Goal: Task Accomplishment & Management: Use online tool/utility

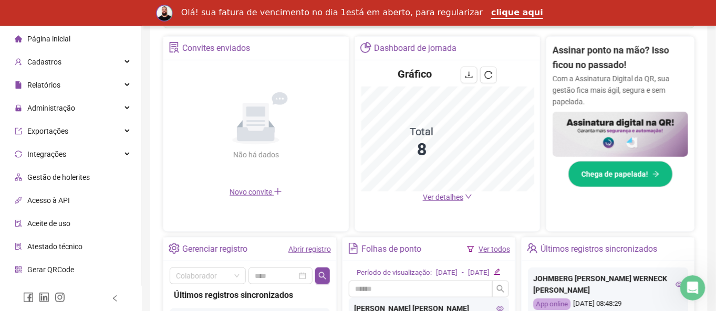
scroll to position [223, 0]
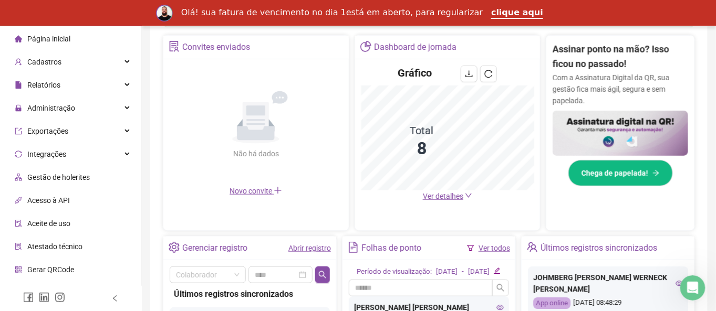
click at [451, 199] on span "Ver detalhes" at bounding box center [443, 196] width 40 height 8
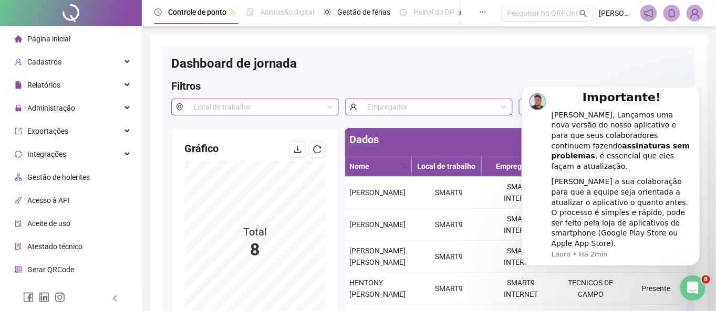
click at [403, 77] on div "Dashboard de jornada" at bounding box center [428, 67] width 515 height 23
click at [696, 89] on icon "Dismiss notification" at bounding box center [697, 87] width 6 height 6
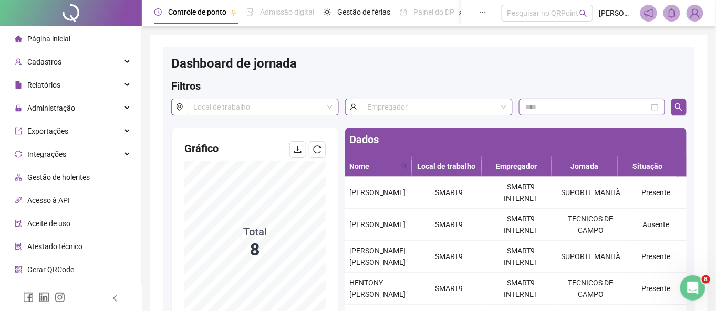
scroll to position [39, 0]
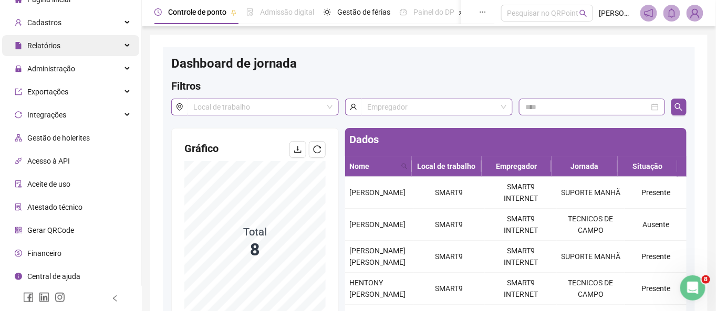
click at [45, 34] on ul "Página inicial Cadastros Relatórios Administração Exportações Integrações Gestã…" at bounding box center [71, 150] width 142 height 326
click at [44, 43] on span "Relatórios" at bounding box center [43, 45] width 33 height 8
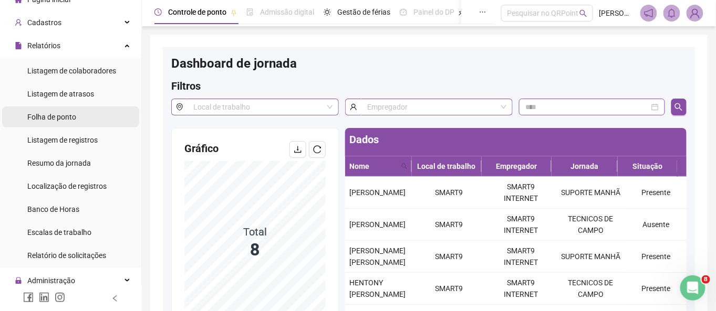
click at [92, 109] on li "Folha de ponto" at bounding box center [70, 117] width 137 height 21
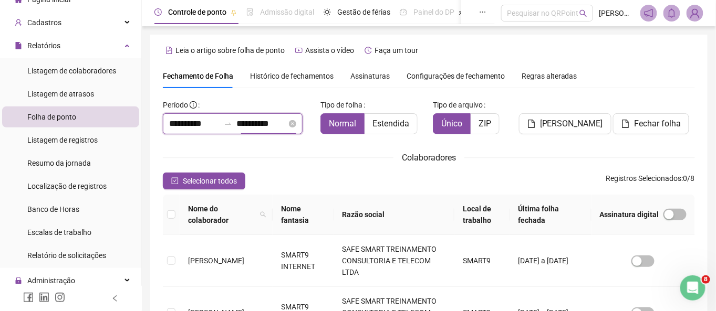
click at [274, 126] on input "**********" at bounding box center [261, 124] width 50 height 13
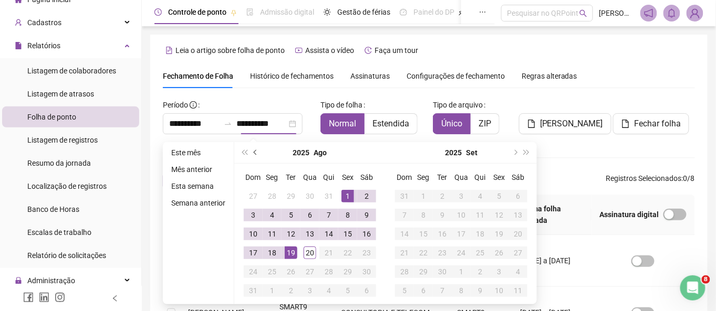
click at [253, 149] on button "prev-year" at bounding box center [256, 152] width 12 height 21
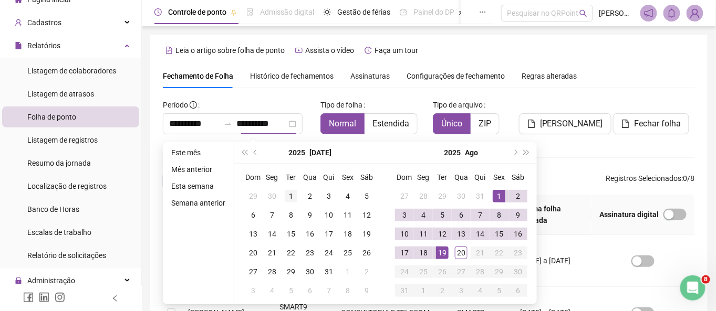
type input "**********"
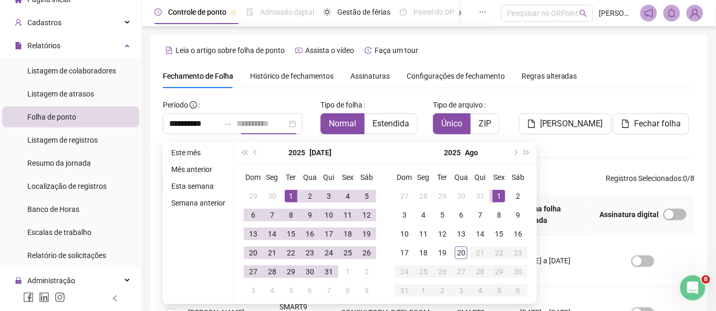
click at [293, 193] on div "1" at bounding box center [291, 196] width 13 height 13
click at [328, 272] on div "31" at bounding box center [328, 272] width 13 height 13
type input "**********"
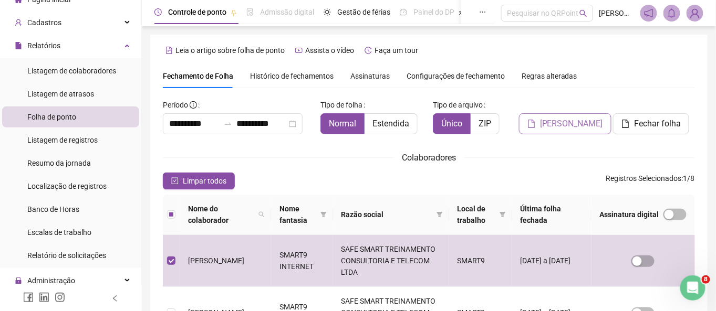
click at [555, 122] on span "[PERSON_NAME]" at bounding box center [571, 124] width 63 height 13
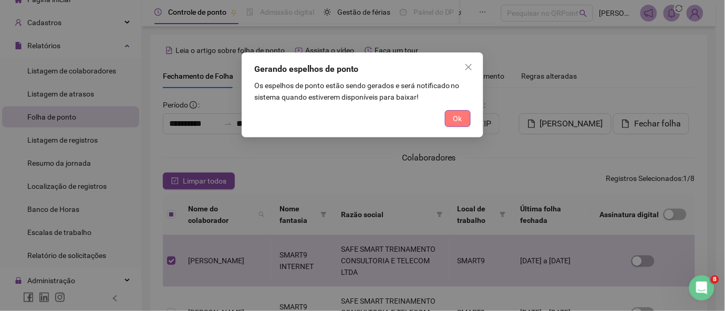
click at [458, 119] on span "Ok" at bounding box center [457, 119] width 9 height 12
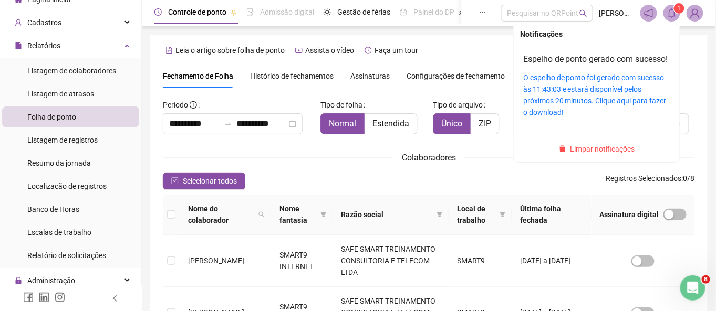
click at [671, 13] on icon "bell" at bounding box center [671, 12] width 9 height 9
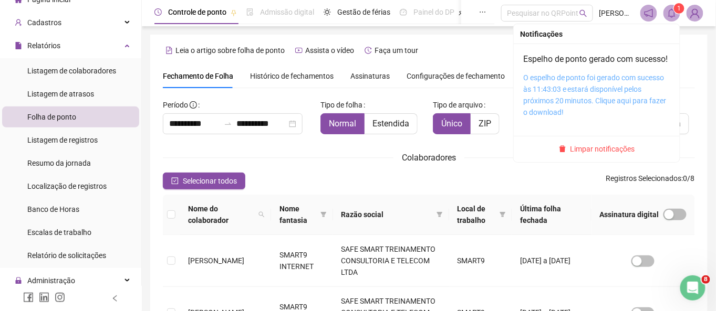
click at [579, 100] on link "O espelho de ponto foi gerado com sucesso às 11:43:03 e estará disponível pelos…" at bounding box center [594, 95] width 143 height 43
